Goal: Information Seeking & Learning: Learn about a topic

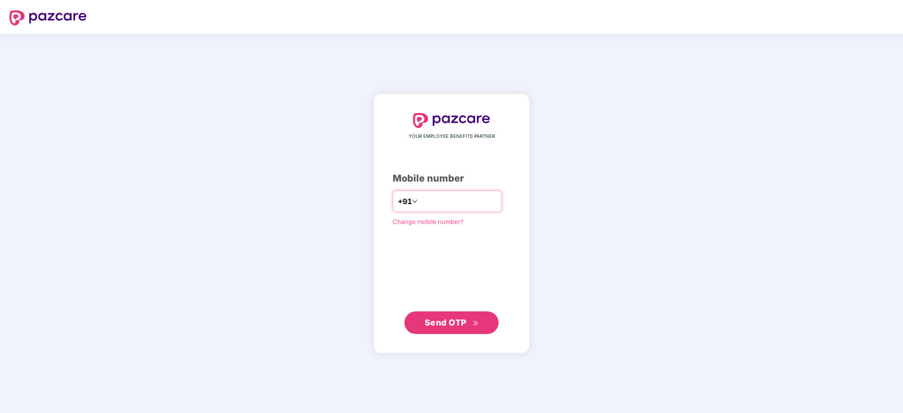
click at [442, 197] on input "number" at bounding box center [457, 201] width 77 height 15
type input "**********"
click at [442, 319] on span "Send OTP" at bounding box center [446, 322] width 42 height 10
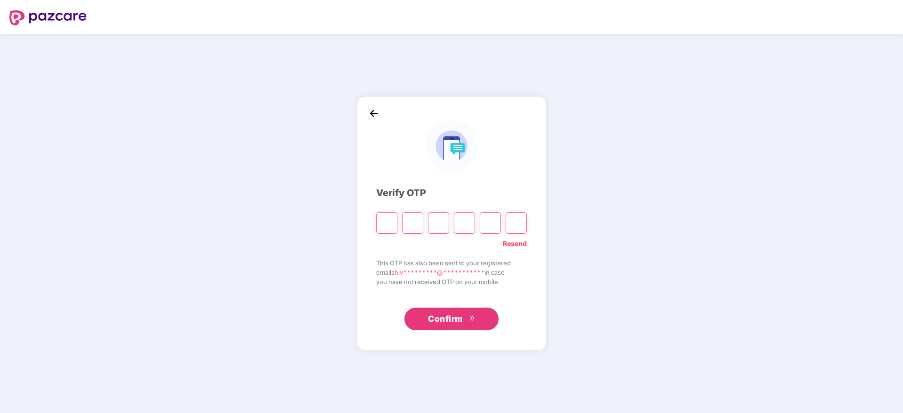
type input "*"
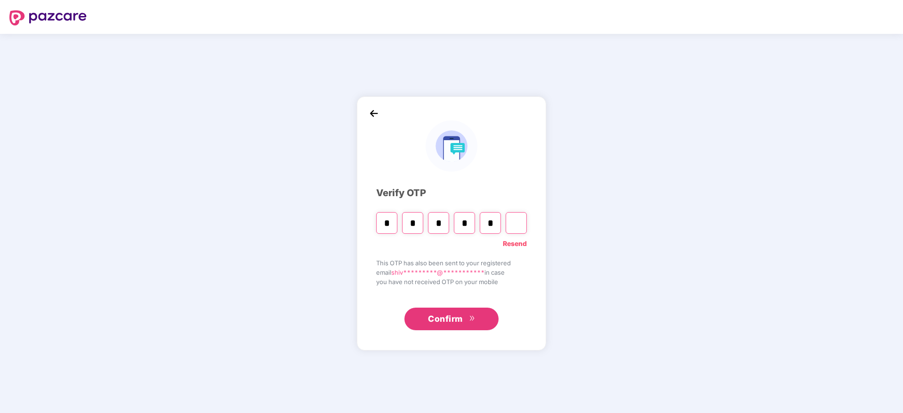
type input "*"
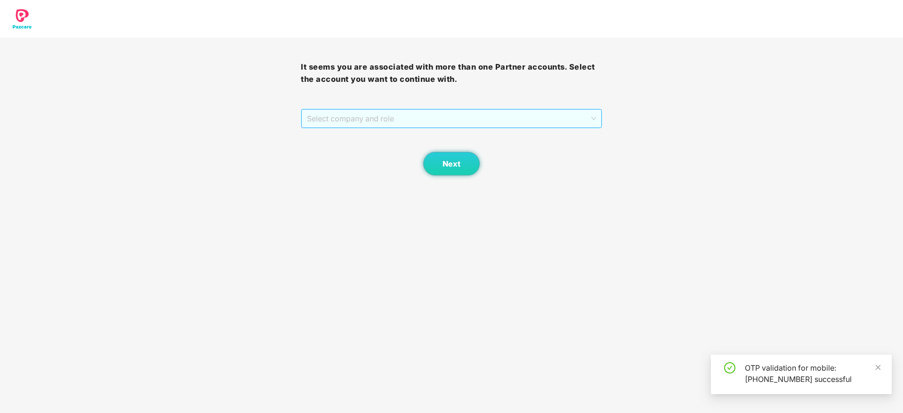
click at [462, 121] on span "Select company and role" at bounding box center [451, 119] width 289 height 18
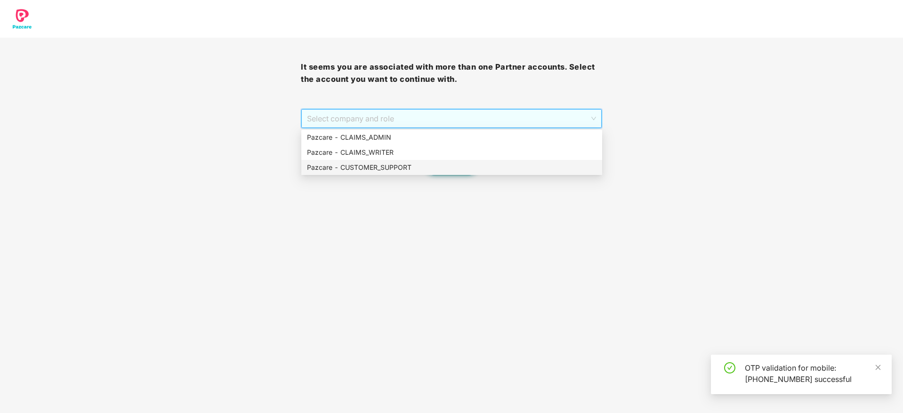
click at [461, 168] on div "Pazcare - CUSTOMER_SUPPORT" at bounding box center [451, 167] width 289 height 10
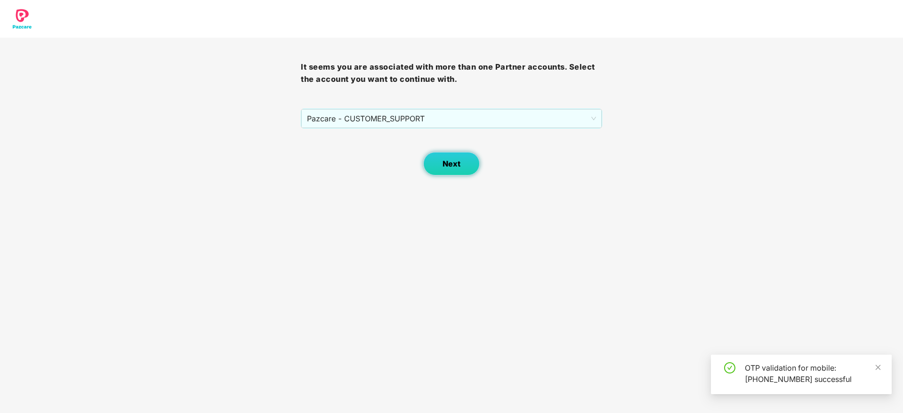
click at [454, 175] on button "Next" at bounding box center [451, 164] width 56 height 24
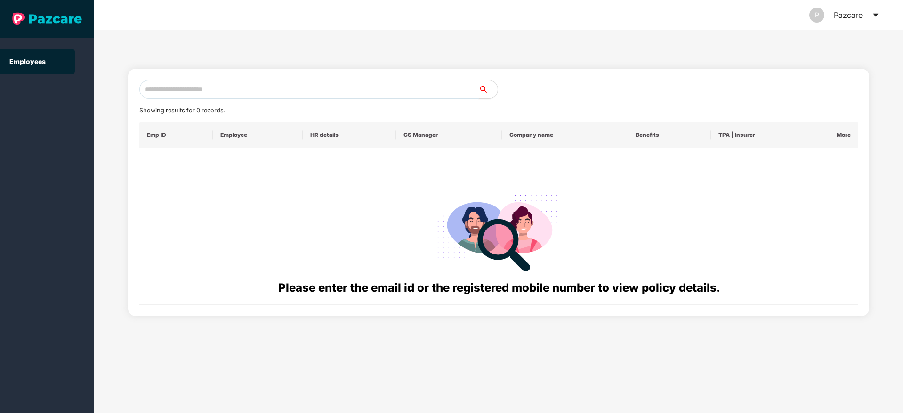
click at [208, 92] on input "text" at bounding box center [308, 89] width 339 height 19
paste input "**********"
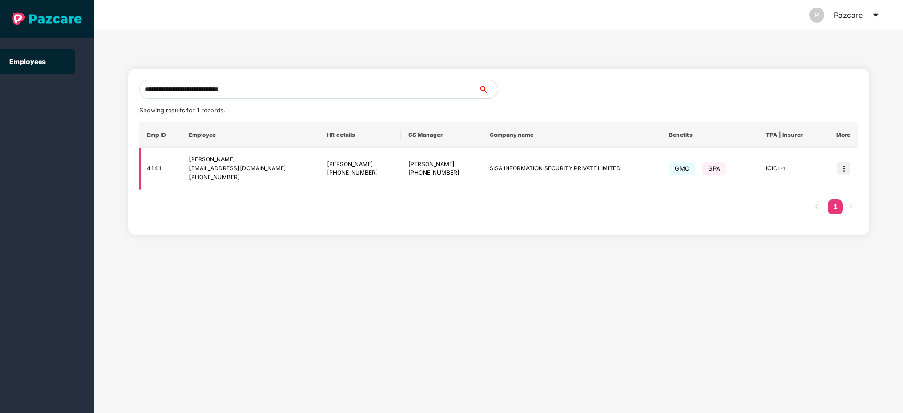
type input "**********"
click at [839, 170] on img at bounding box center [843, 168] width 13 height 13
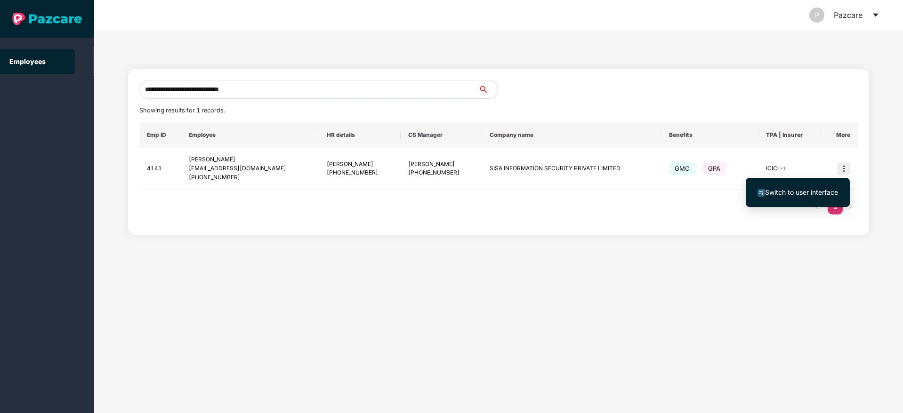
click at [787, 190] on span "Switch to user interface" at bounding box center [801, 192] width 73 height 8
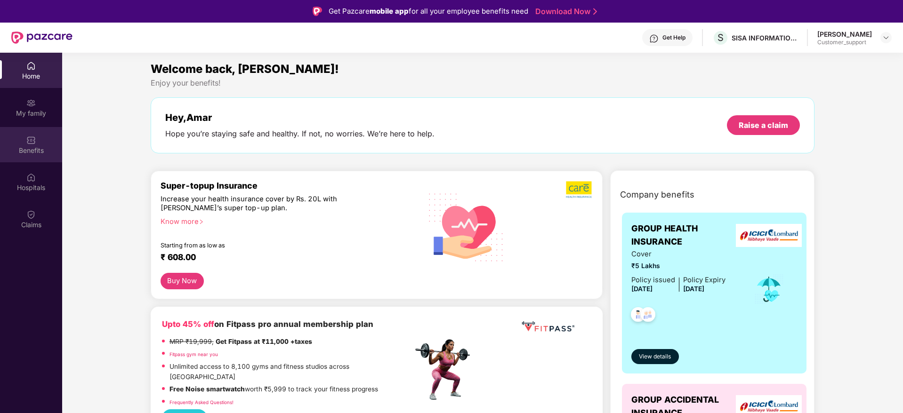
click at [34, 144] on img at bounding box center [30, 140] width 9 height 9
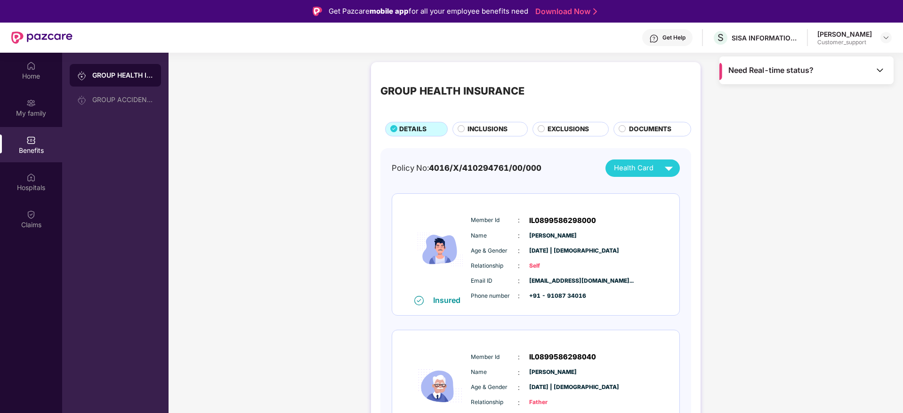
click at [498, 128] on span "INCLUSIONS" at bounding box center [487, 129] width 40 height 10
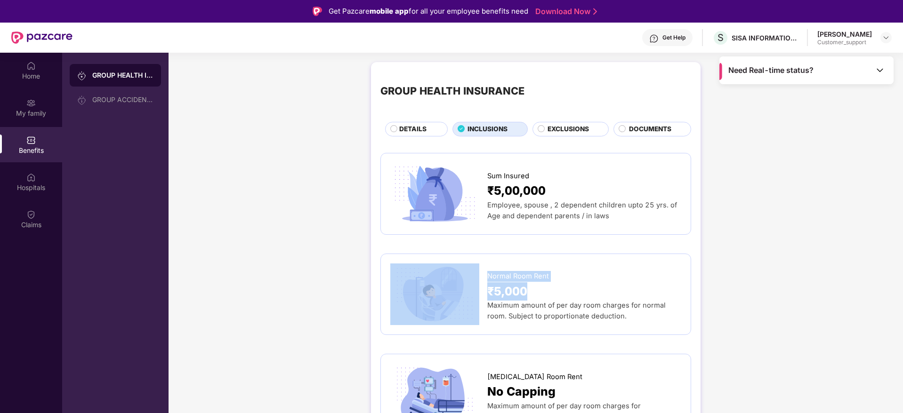
drag, startPoint x: 481, startPoint y: 275, endPoint x: 557, endPoint y: 294, distance: 78.9
click at [557, 294] on div "Normal Room Rent ₹5,000 Maximum amount of per day room charges for normal room.…" at bounding box center [535, 295] width 291 height 62
copy div "Normal Room Rent ₹5,000"
click at [884, 39] on img at bounding box center [886, 38] width 8 height 8
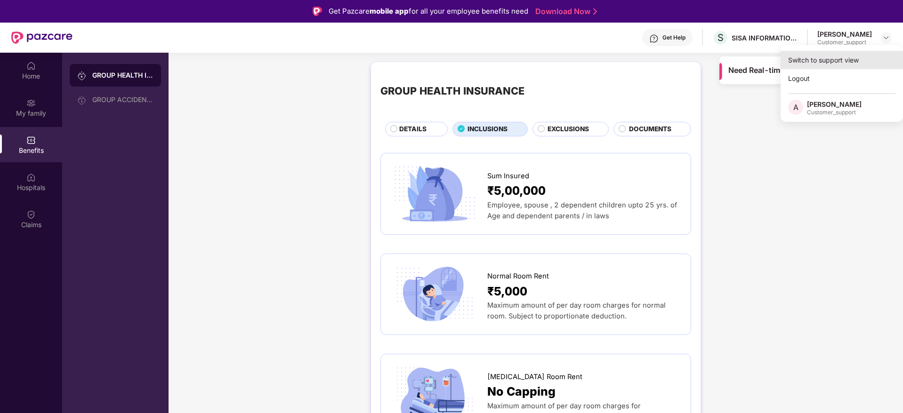
click at [810, 61] on div "Switch to support view" at bounding box center [841, 60] width 122 height 18
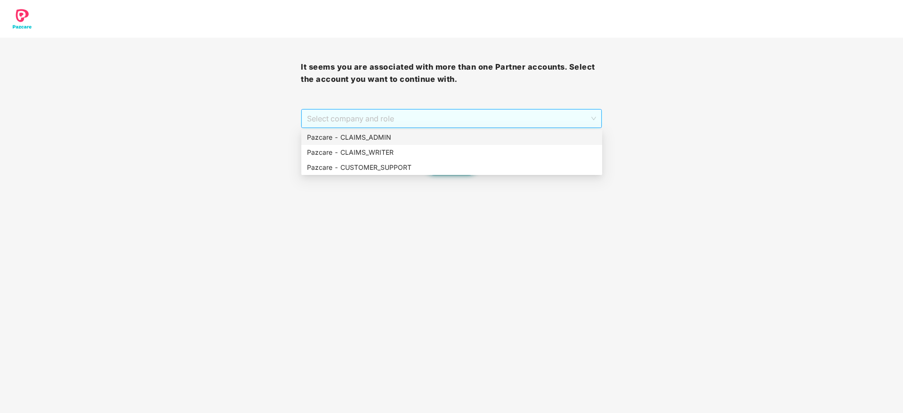
click at [365, 115] on span "Select company and role" at bounding box center [451, 119] width 289 height 18
click at [369, 167] on div "Pazcare - CUSTOMER_SUPPORT" at bounding box center [451, 167] width 289 height 10
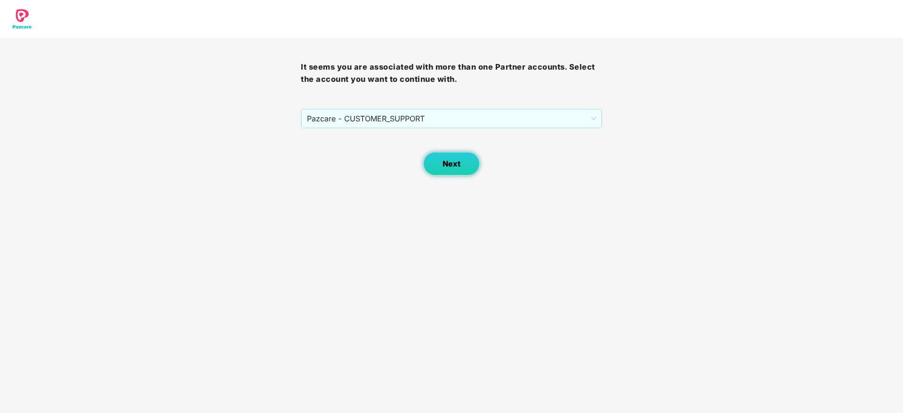
click at [445, 157] on button "Next" at bounding box center [451, 164] width 56 height 24
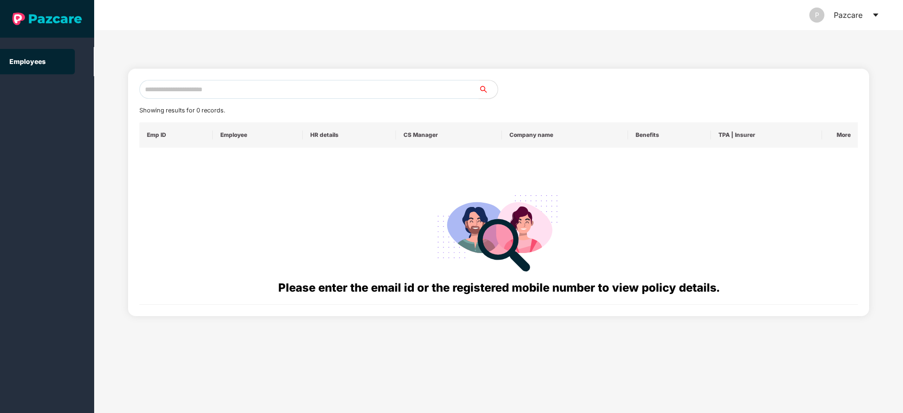
click at [273, 93] on input "text" at bounding box center [308, 89] width 339 height 19
paste input "**********"
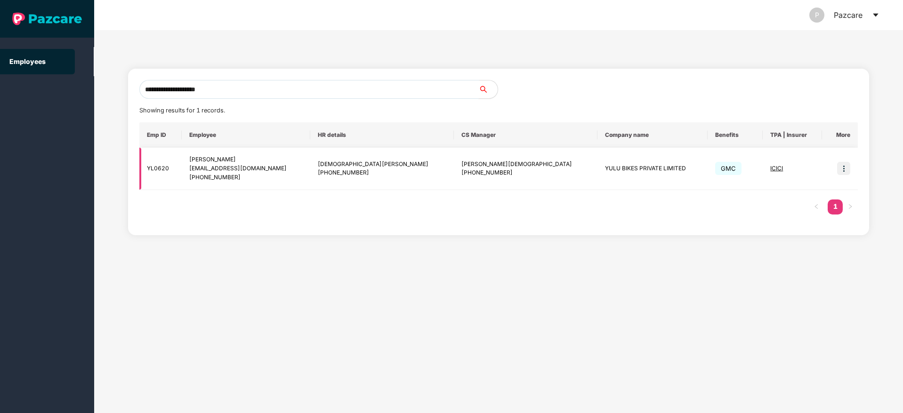
type input "**********"
click at [843, 169] on img at bounding box center [843, 168] width 13 height 13
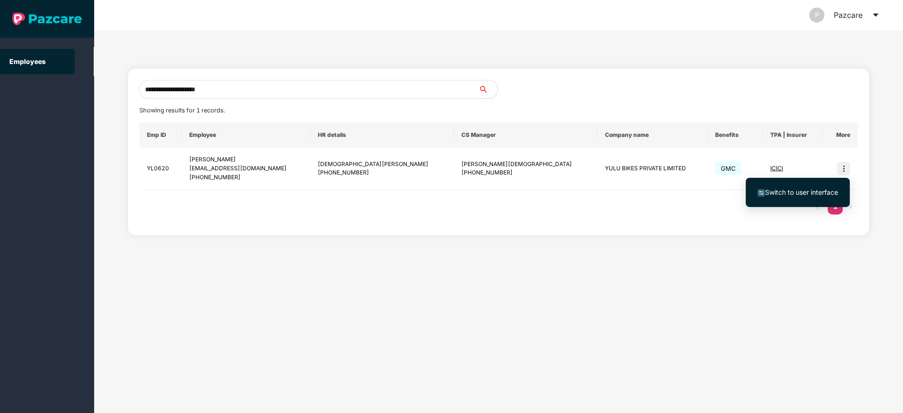
click at [771, 193] on span "Switch to user interface" at bounding box center [801, 192] width 73 height 8
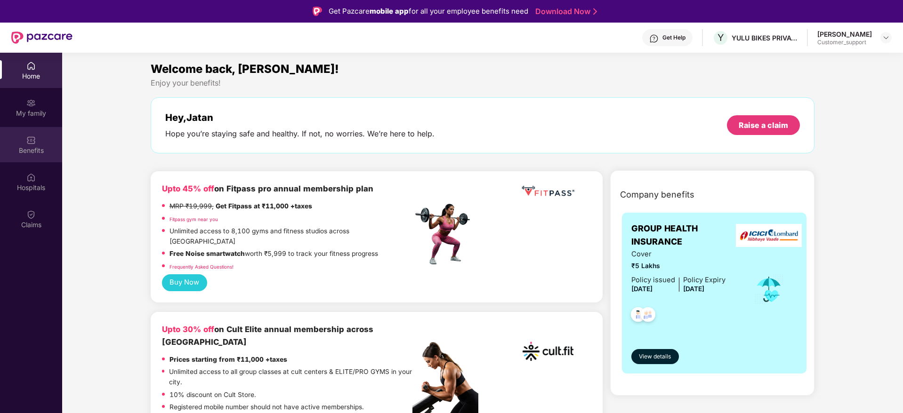
click at [24, 140] on div "Benefits" at bounding box center [31, 144] width 62 height 35
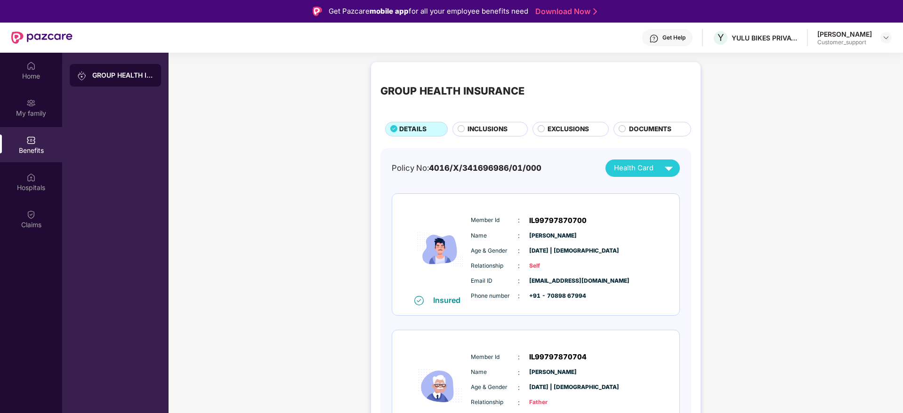
click at [567, 126] on span "EXCLUSIONS" at bounding box center [567, 129] width 41 height 10
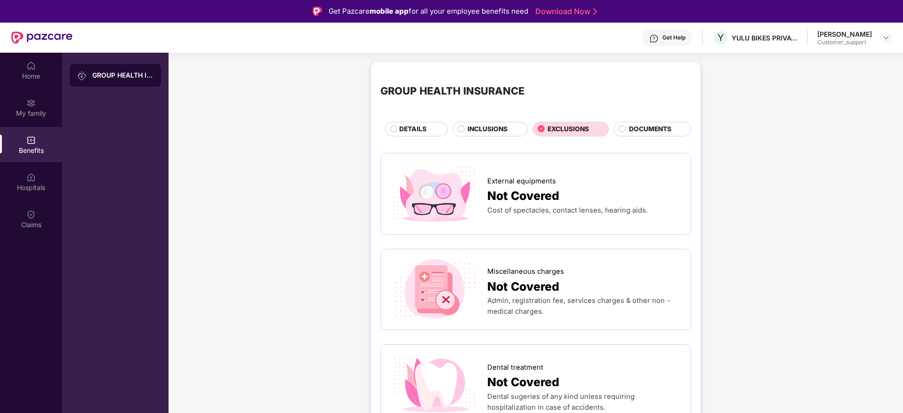
click at [476, 129] on span "INCLUSIONS" at bounding box center [487, 129] width 40 height 10
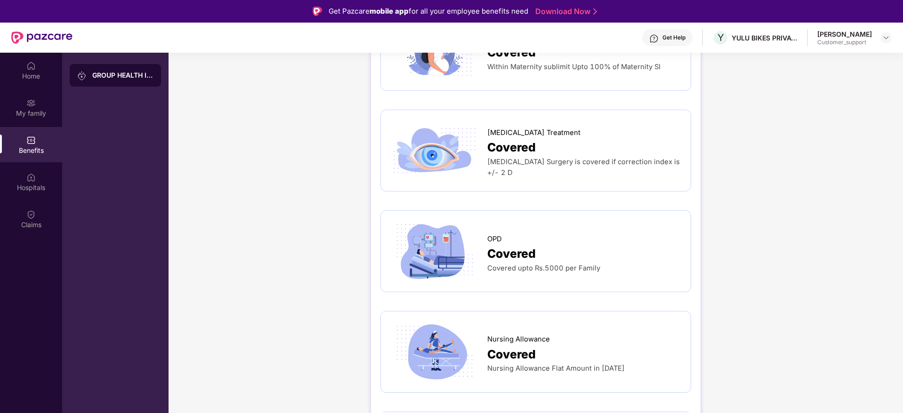
scroll to position [1469, 0]
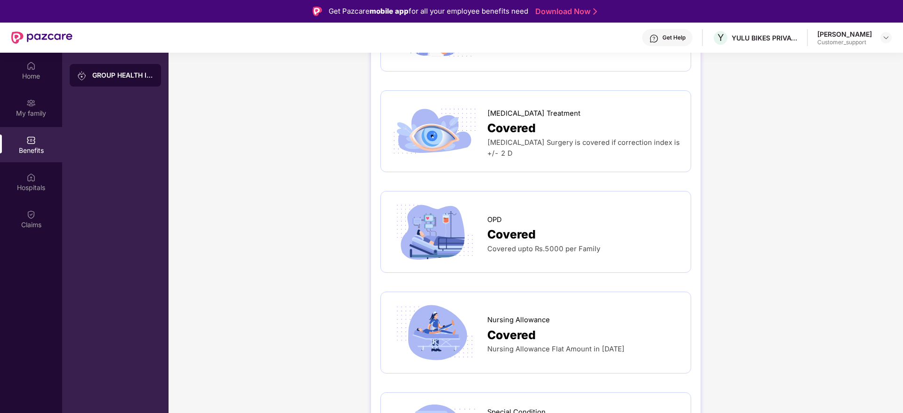
click at [883, 35] on img at bounding box center [886, 38] width 8 height 8
click at [825, 57] on div "Switch to support view" at bounding box center [841, 60] width 122 height 18
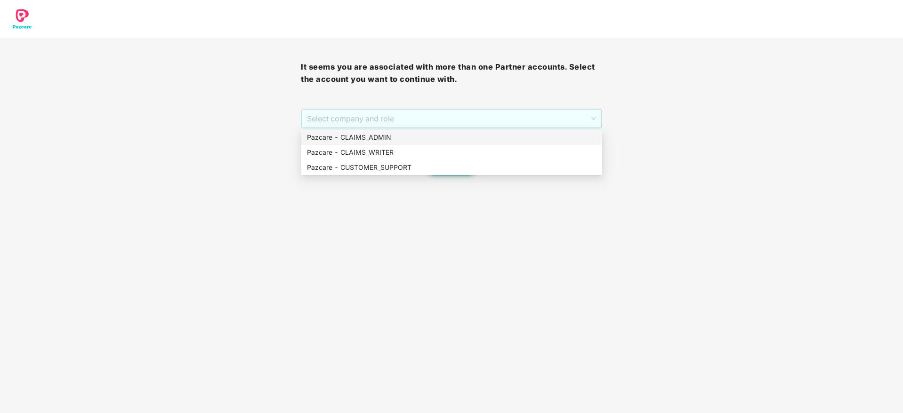
drag, startPoint x: 450, startPoint y: 116, endPoint x: 451, endPoint y: 140, distance: 24.0
click at [451, 140] on body "It seems you are associated with more than one Partner accounts. Select the acc…" at bounding box center [451, 206] width 903 height 413
drag, startPoint x: 451, startPoint y: 140, endPoint x: 386, endPoint y: 136, distance: 65.1
click at [386, 136] on div "Pazcare - CLAIMS_ADMIN" at bounding box center [451, 137] width 289 height 10
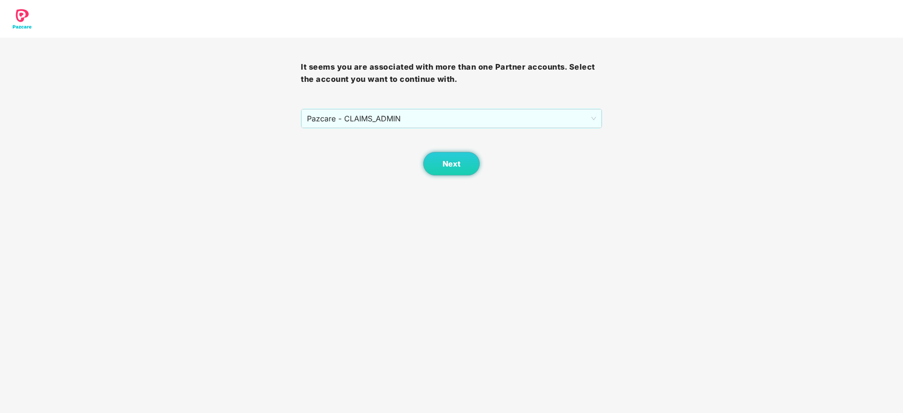
click at [386, 136] on div "Next" at bounding box center [451, 152] width 301 height 47
click at [458, 165] on span "Next" at bounding box center [451, 164] width 18 height 9
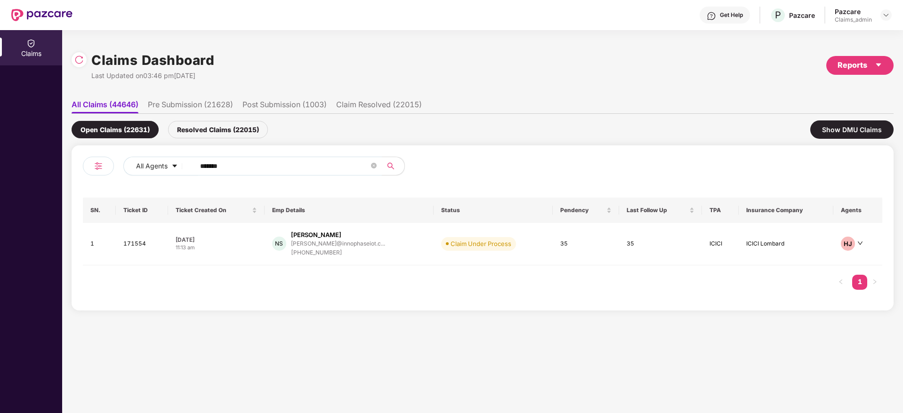
drag, startPoint x: 261, startPoint y: 172, endPoint x: 135, endPoint y: 207, distance: 131.5
click at [135, 207] on div "All Agents ****** SN. Ticket ID Ticket Created On Emp Details Status Pendency L…" at bounding box center [482, 228] width 799 height 143
paste input "text"
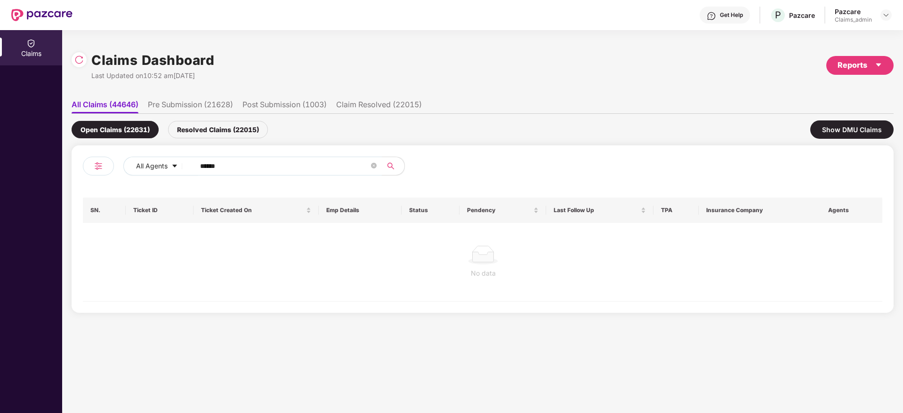
type input "******"
click at [217, 130] on div "Resolved Claims (22015)" at bounding box center [218, 129] width 100 height 17
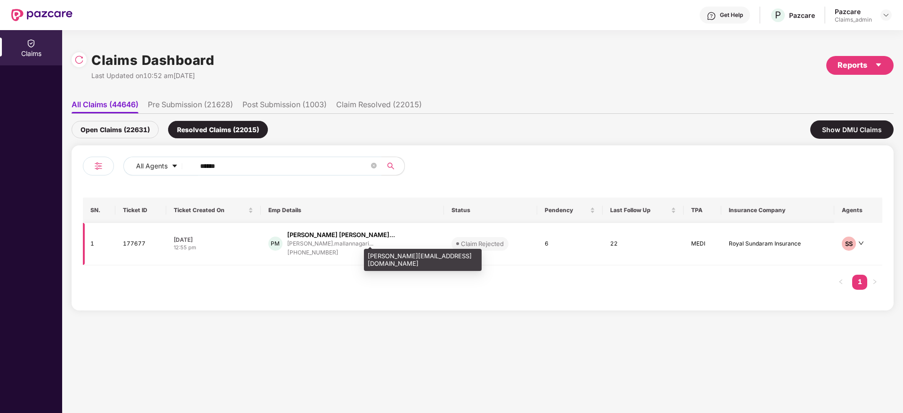
click at [324, 241] on div "[PERSON_NAME].mallannagari..." at bounding box center [330, 244] width 86 height 6
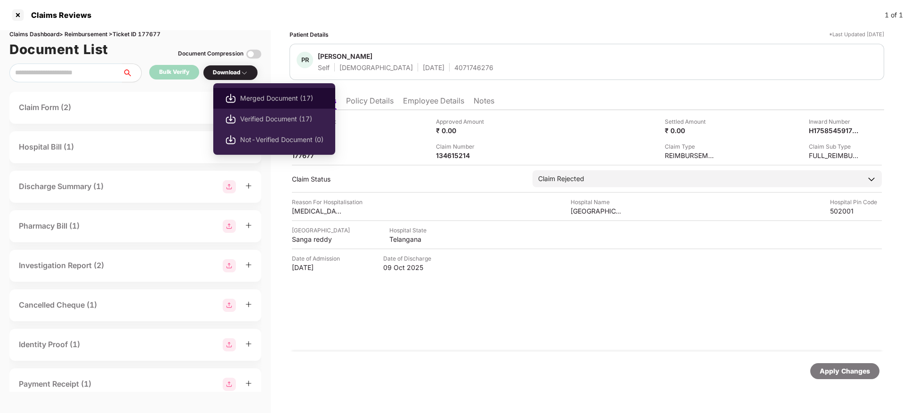
click at [260, 106] on li "Merged Document (17)" at bounding box center [274, 98] width 122 height 21
